Goal: Information Seeking & Learning: Learn about a topic

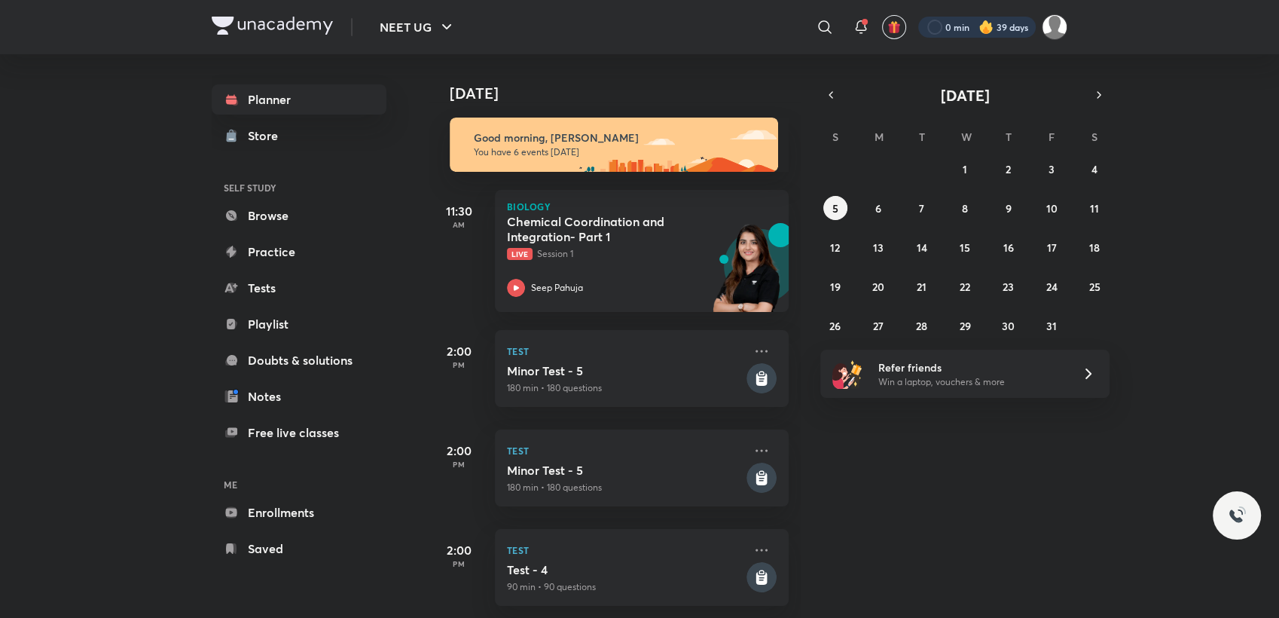
click at [957, 34] on div at bounding box center [977, 27] width 118 height 21
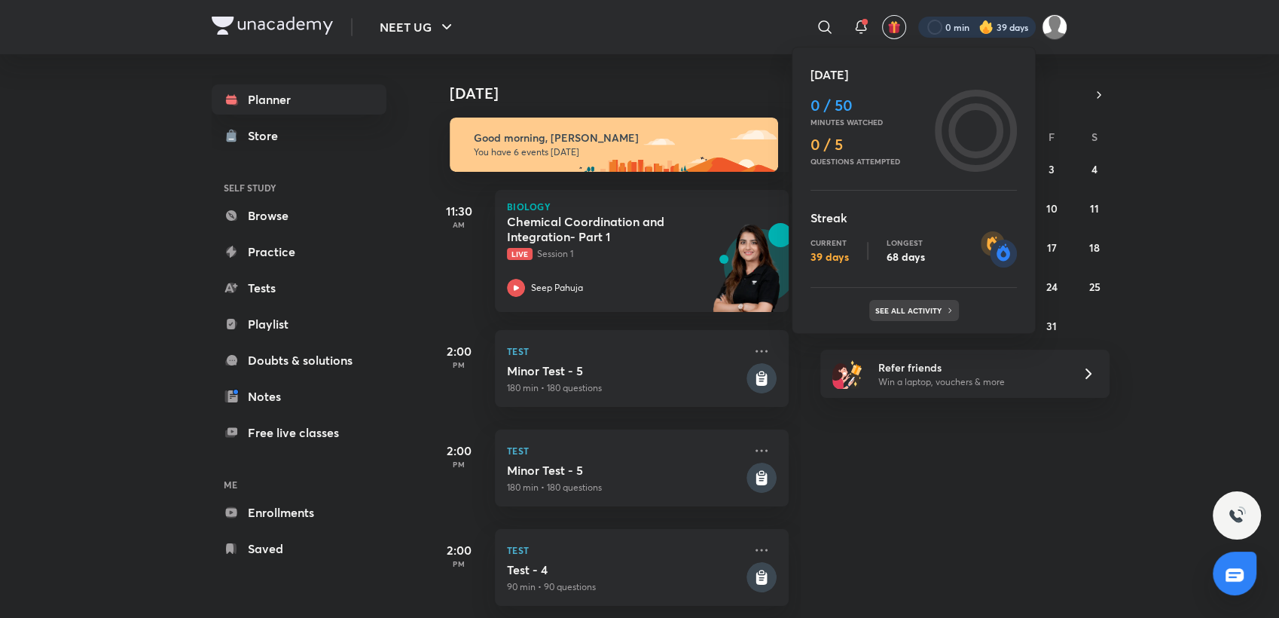
click at [897, 309] on p "See all activity" at bounding box center [910, 310] width 70 height 9
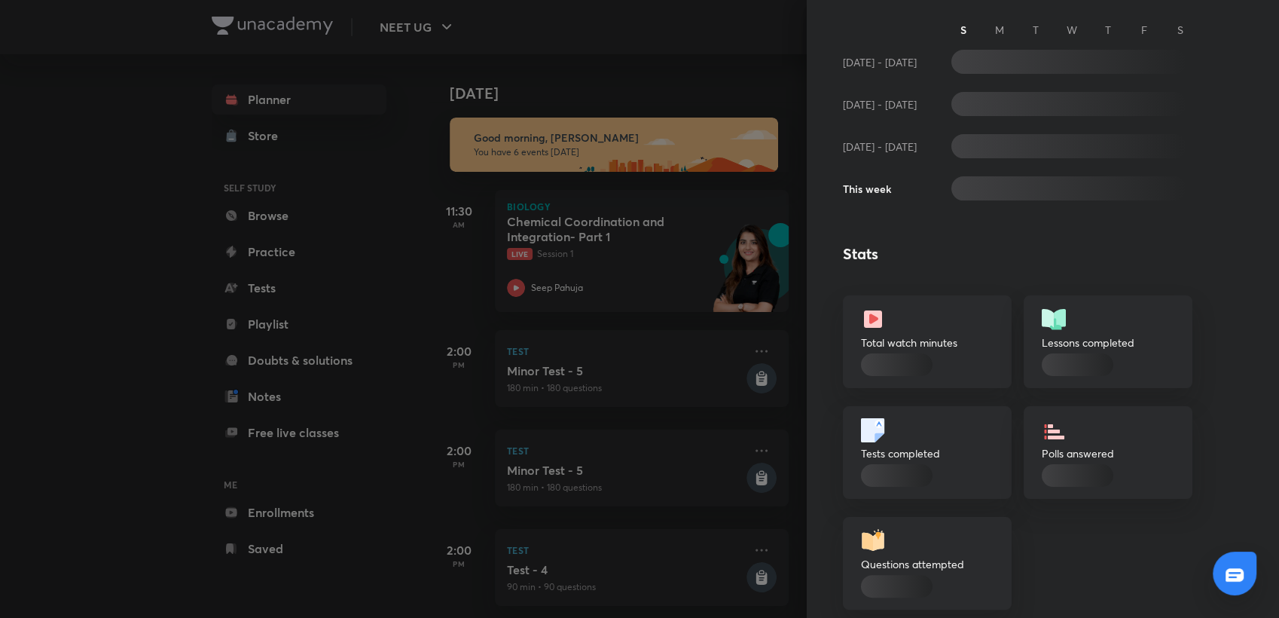
scroll to position [215, 0]
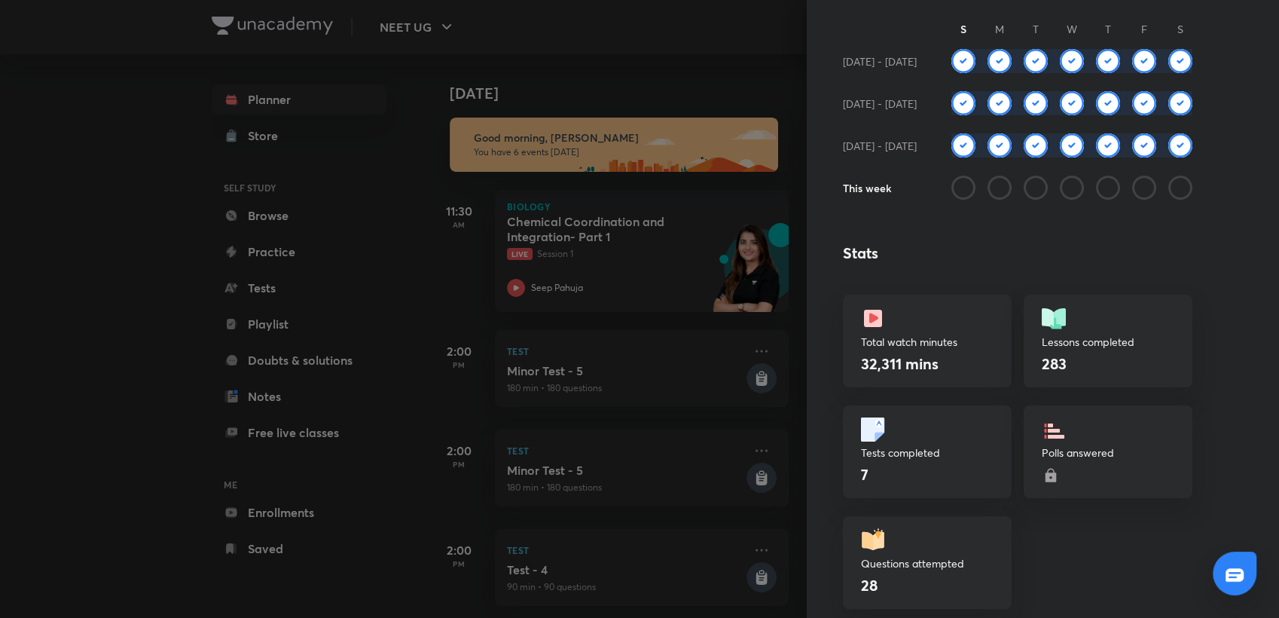
click at [664, 45] on div at bounding box center [639, 309] width 1279 height 618
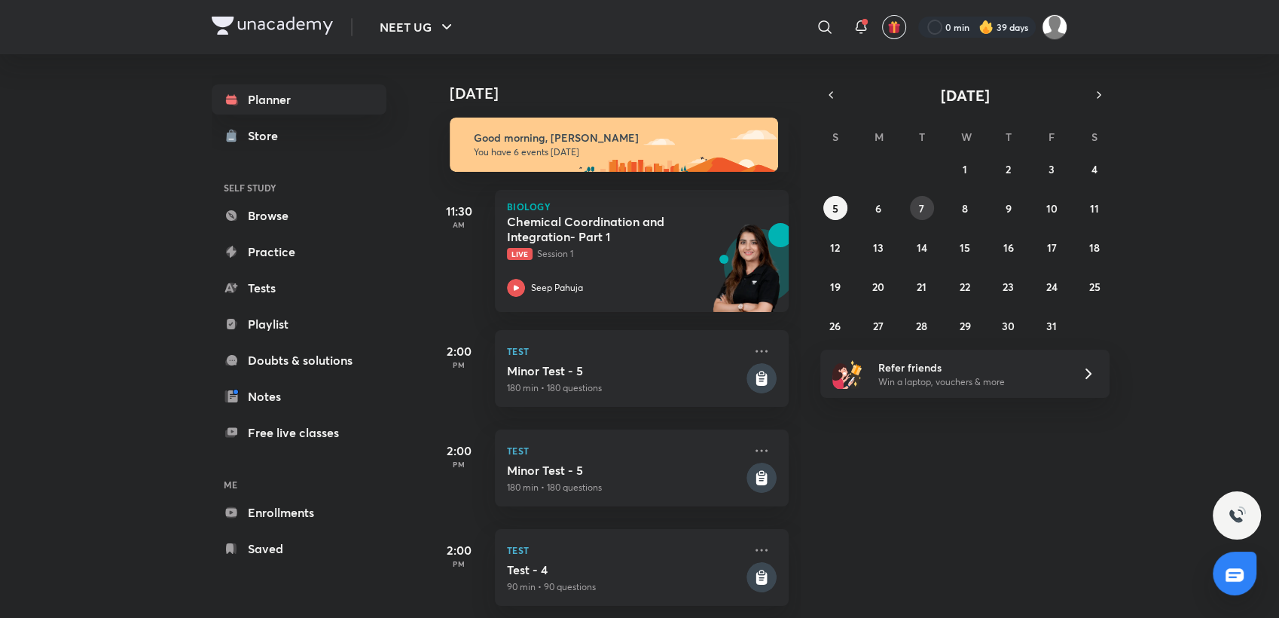
click at [920, 214] on abbr "7" at bounding box center [921, 208] width 5 height 14
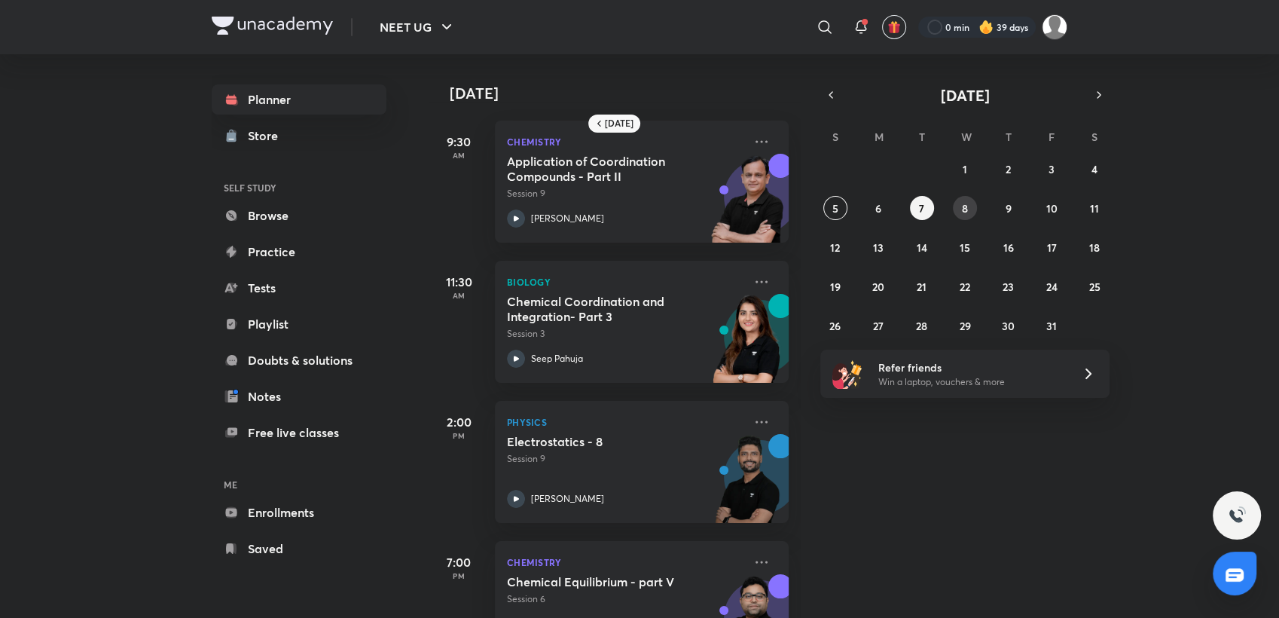
click at [958, 214] on button "8" at bounding box center [965, 208] width 24 height 24
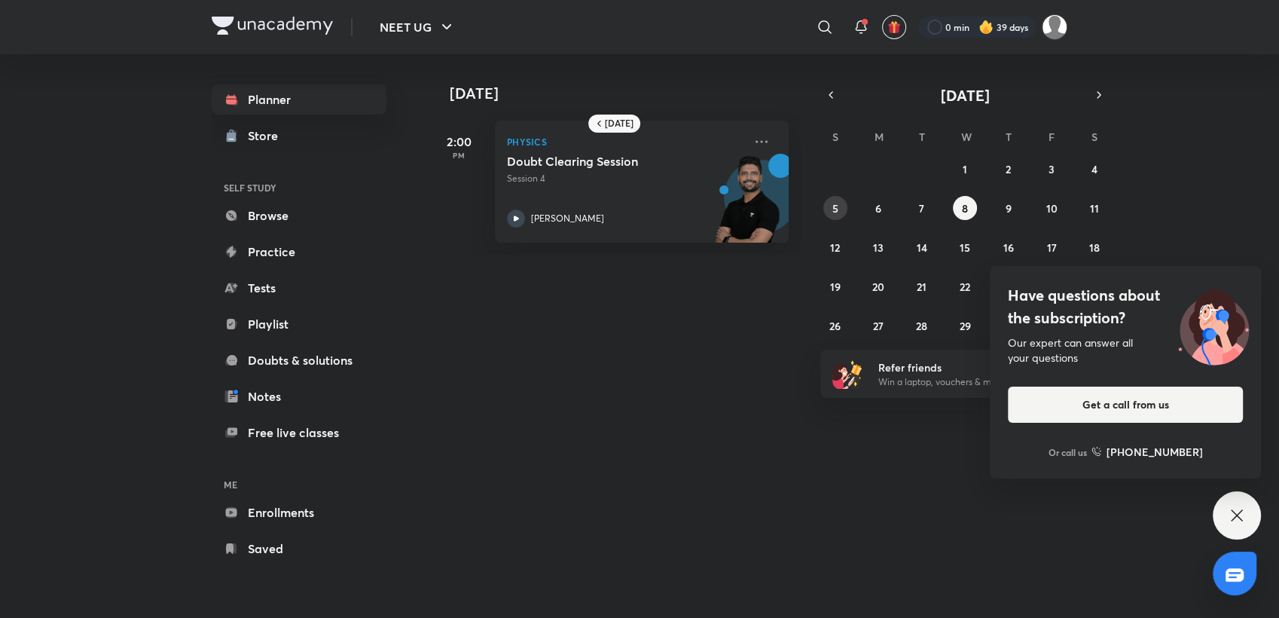
click at [829, 207] on button "5" at bounding box center [835, 208] width 24 height 24
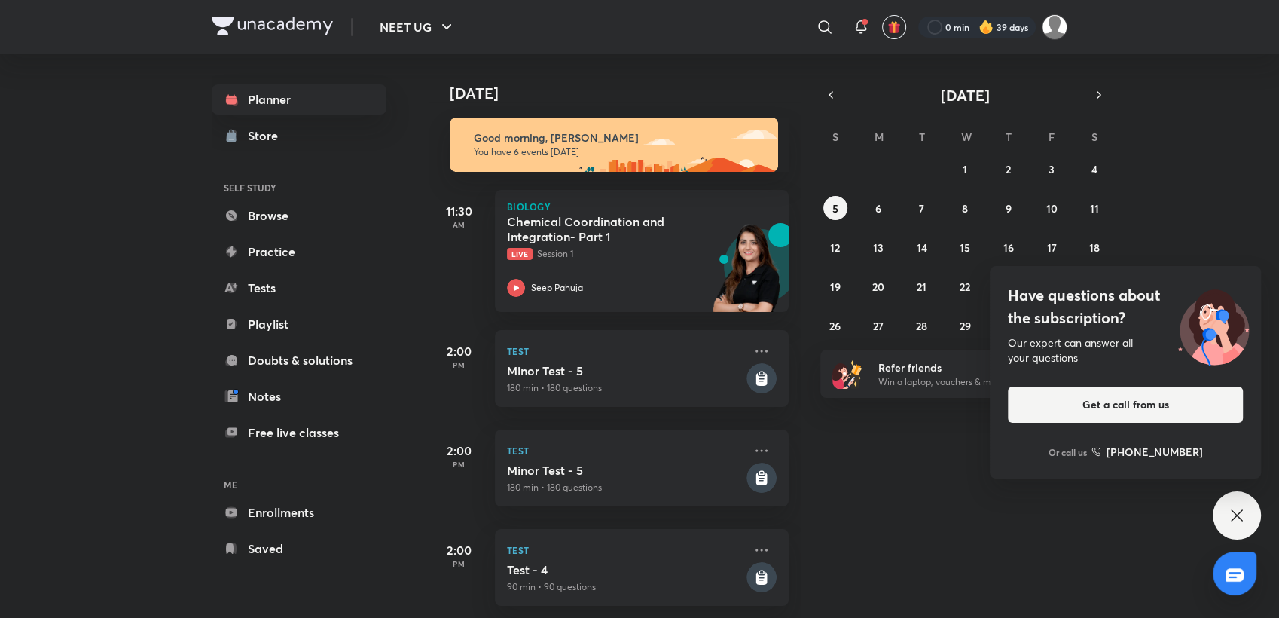
click at [1242, 519] on icon at bounding box center [1237, 515] width 18 height 18
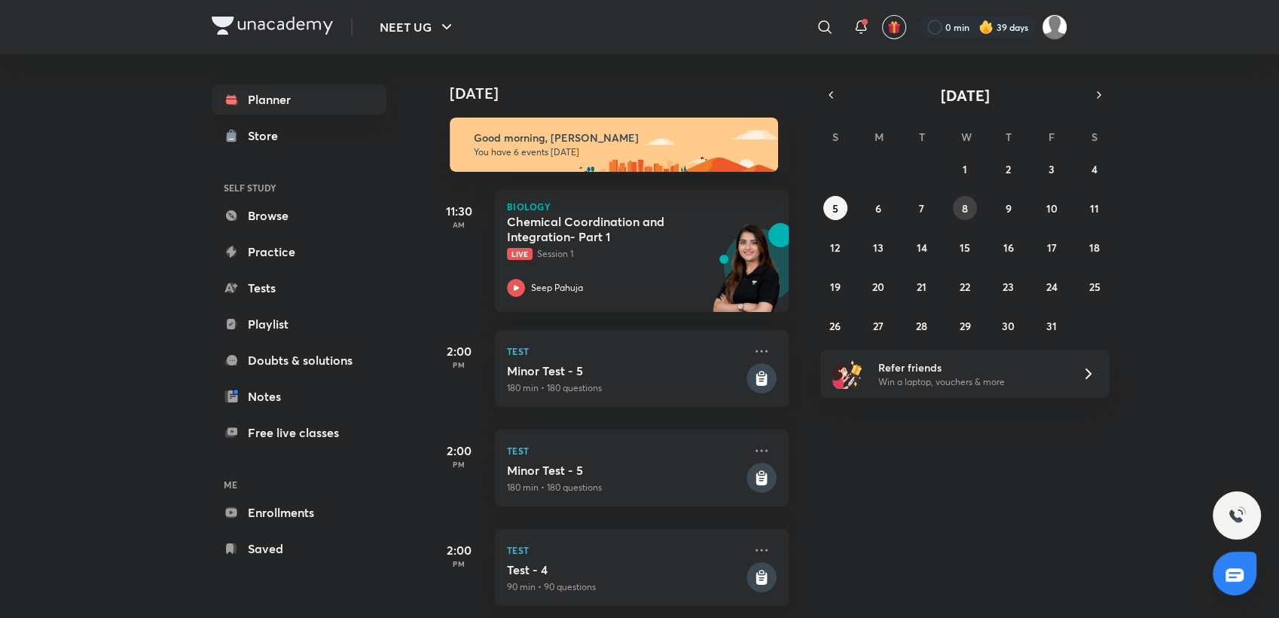
click at [962, 206] on abbr "8" at bounding box center [965, 208] width 6 height 14
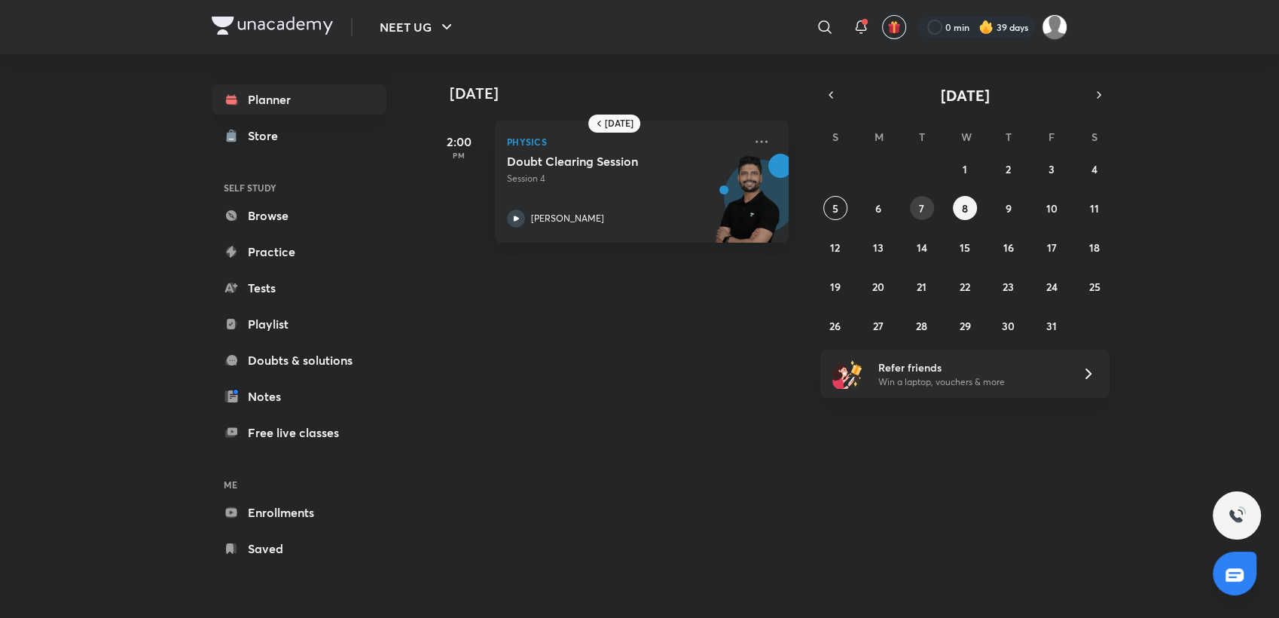
click at [914, 203] on button "7" at bounding box center [922, 208] width 24 height 24
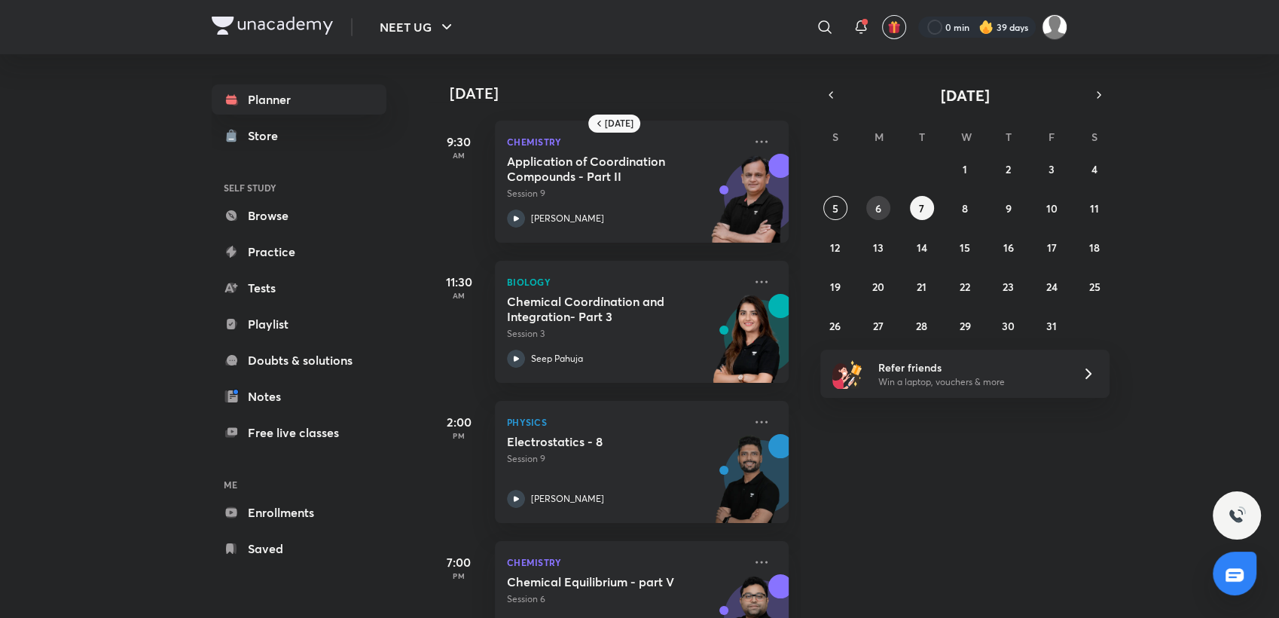
click at [873, 209] on button "6" at bounding box center [878, 208] width 24 height 24
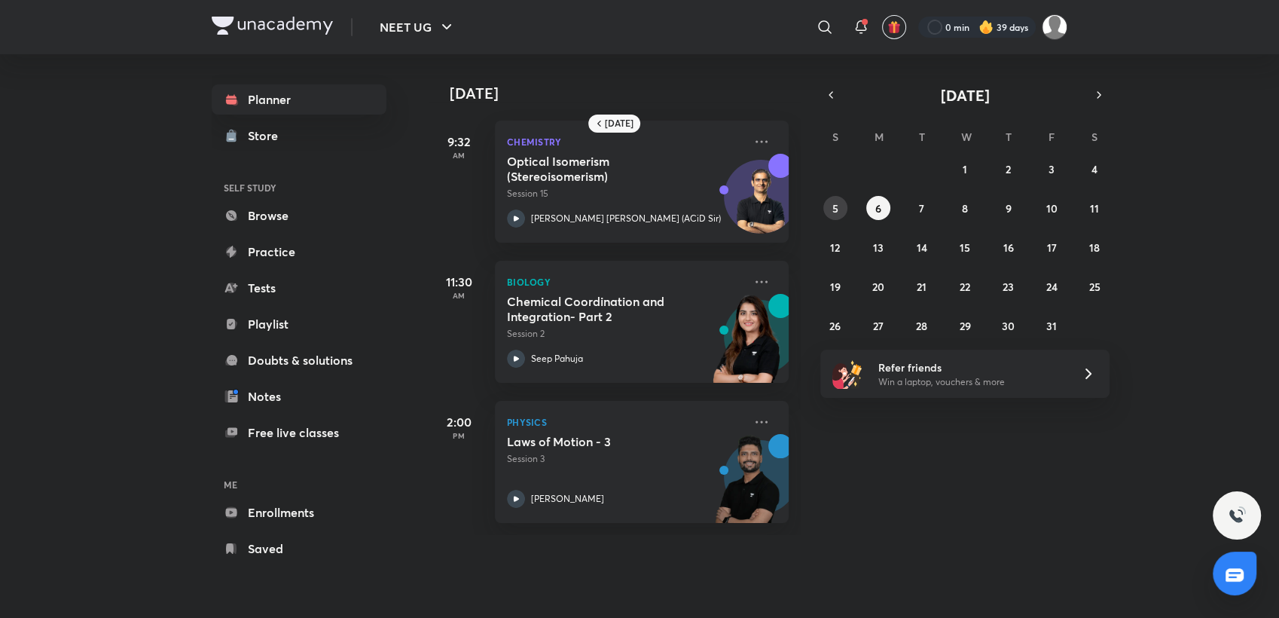
click at [828, 214] on button "5" at bounding box center [835, 208] width 24 height 24
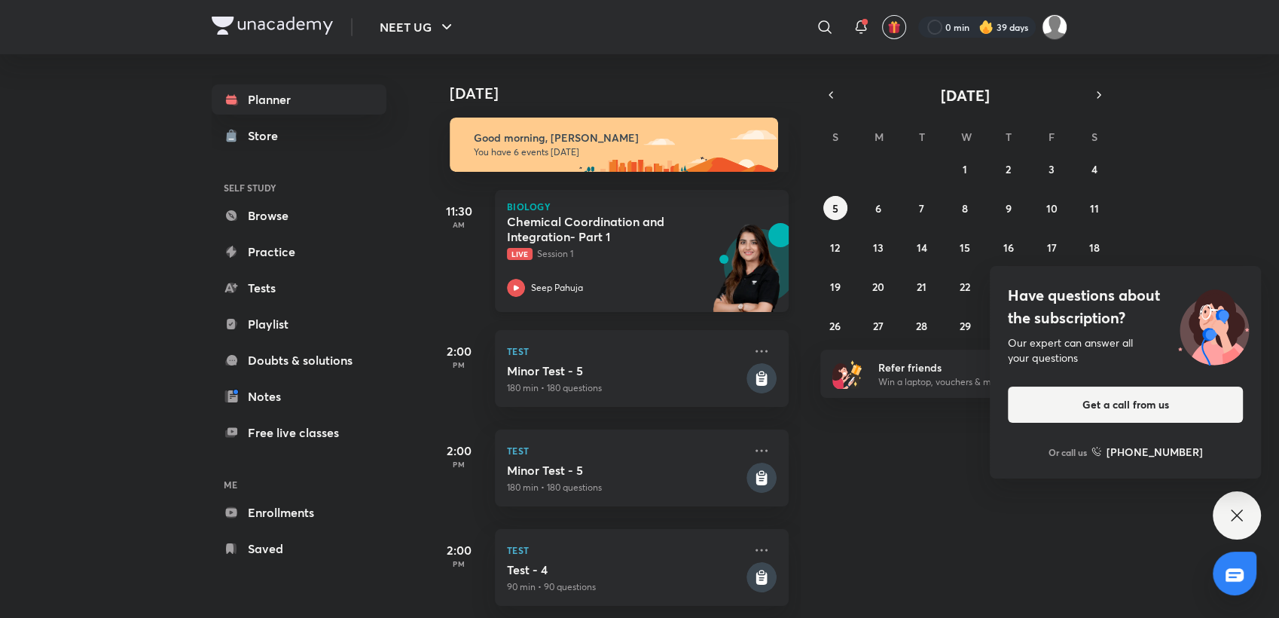
click at [629, 235] on h5 "Chemical Coordination and Integration- Part 1" at bounding box center [601, 229] width 188 height 30
